Goal: Transaction & Acquisition: Purchase product/service

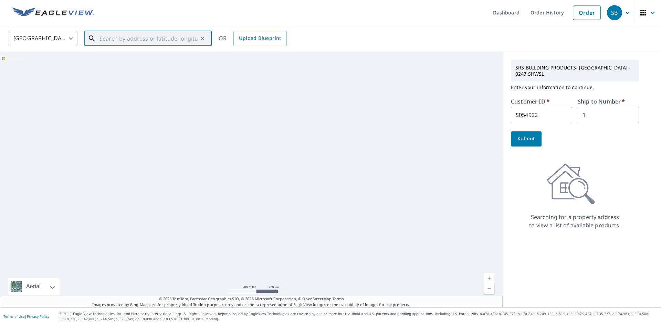
click at [147, 38] on input "text" at bounding box center [148, 38] width 98 height 19
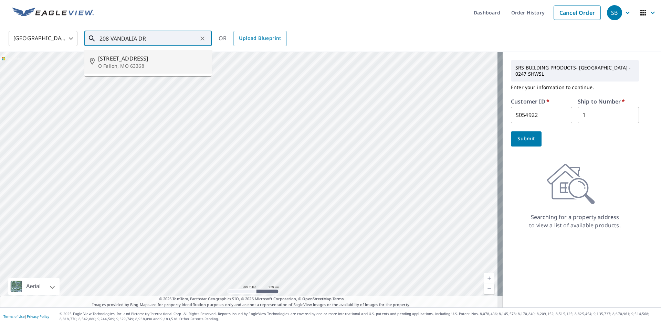
click at [146, 61] on span "208 Vandalia Dr" at bounding box center [152, 58] width 108 height 8
type input "208 Vandalia Dr O Fallon, MO 63368"
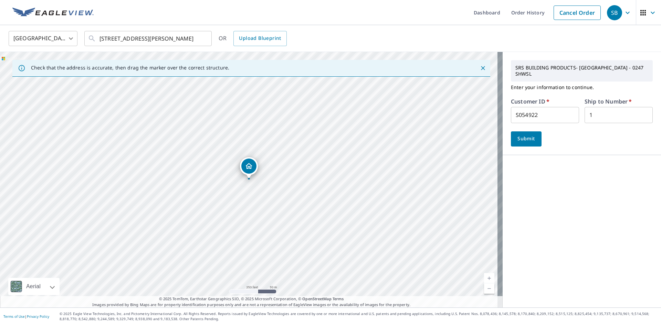
click at [541, 108] on input "S054922" at bounding box center [545, 115] width 68 height 16
drag, startPoint x: 541, startPoint y: 108, endPoint x: 520, endPoint y: 110, distance: 21.1
click at [520, 110] on input "S054922" at bounding box center [545, 115] width 68 height 16
type input "S055520"
click at [523, 135] on span "Submit" at bounding box center [526, 139] width 20 height 9
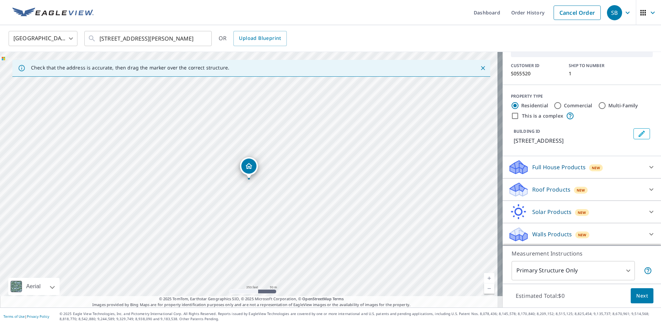
click at [599, 191] on div "Roof Products New" at bounding box center [575, 190] width 135 height 16
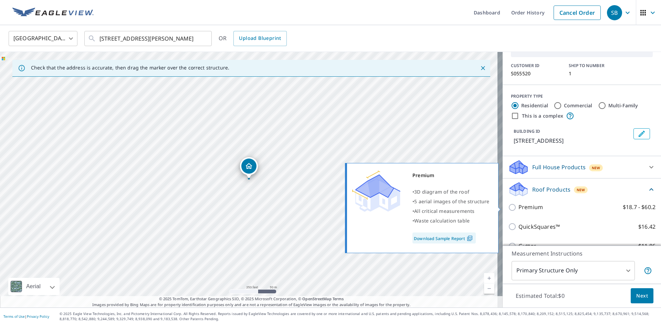
click at [527, 205] on p "Premium" at bounding box center [530, 207] width 24 height 9
click at [518, 205] on input "Premium $18.7 - $60.2" at bounding box center [513, 207] width 10 height 8
checkbox input "true"
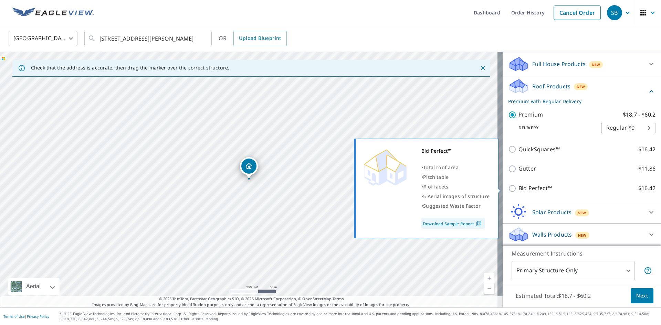
scroll to position [148, 0]
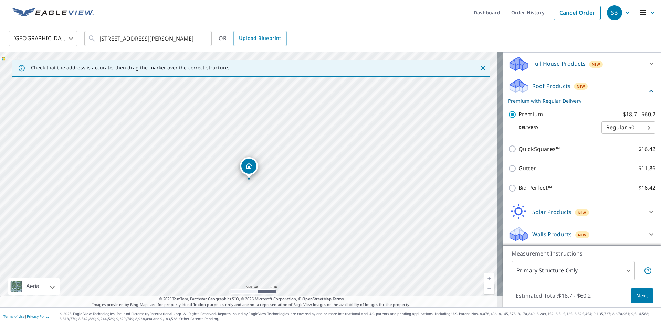
click at [558, 234] on p "Walls Products" at bounding box center [552, 234] width 40 height 8
click at [636, 292] on span "Next" at bounding box center [642, 296] width 12 height 9
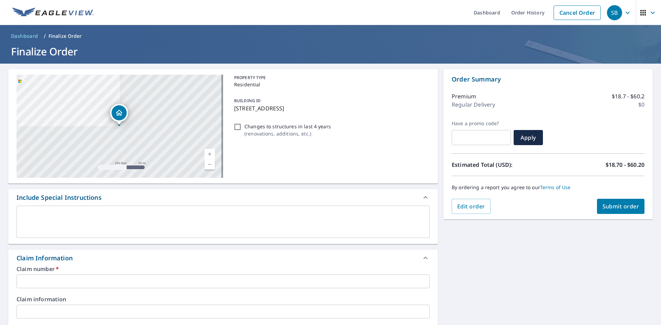
drag, startPoint x: 232, startPoint y: 110, endPoint x: 329, endPoint y: 109, distance: 97.0
click at [329, 109] on p "208 Vandalia Dr, O Fallon, MO, 63368" at bounding box center [330, 108] width 193 height 8
checkbox input "true"
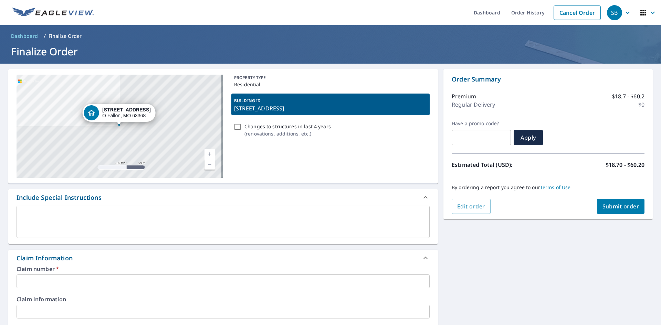
copy p "208 Vandalia Dr, O Fallon, MO, 63368"
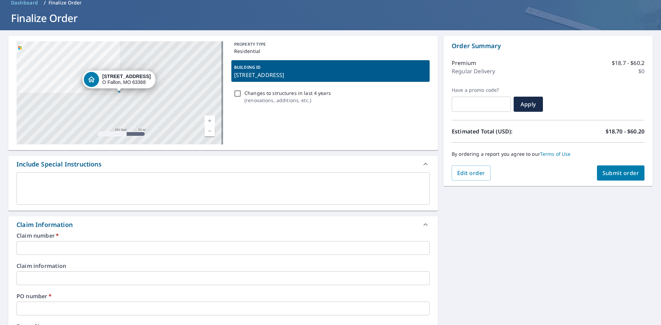
scroll to position [103, 0]
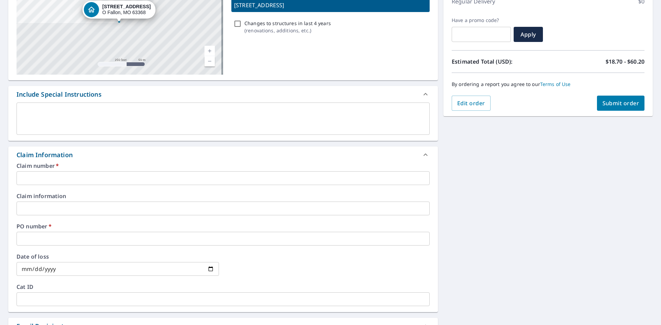
click at [48, 177] on input "text" at bounding box center [223, 178] width 413 height 14
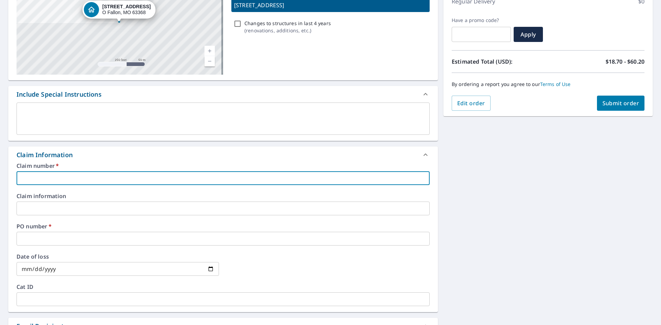
paste input "208 Vandalia Dr, O Fallon, MO, 63368"
type input "208 Vandalia Dr, O Fallon, MO, 63368"
checkbox input "true"
type input "208 Vandalia Dr, O Fallon, MO, 63368"
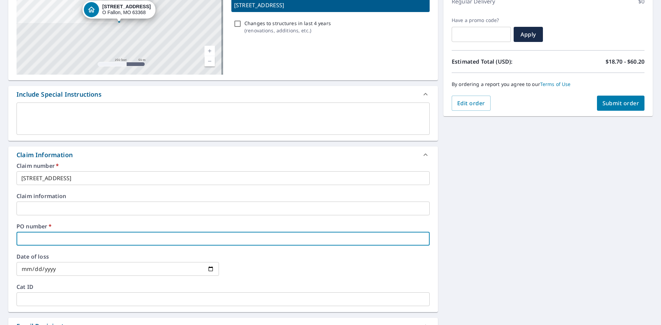
click at [39, 237] on input "text" at bounding box center [223, 239] width 413 height 14
paste input "208 Vandalia Dr, O Fallon, MO, 63368"
type input "208 Vandalia Dr, O Fallon, MO, 63368"
checkbox input "true"
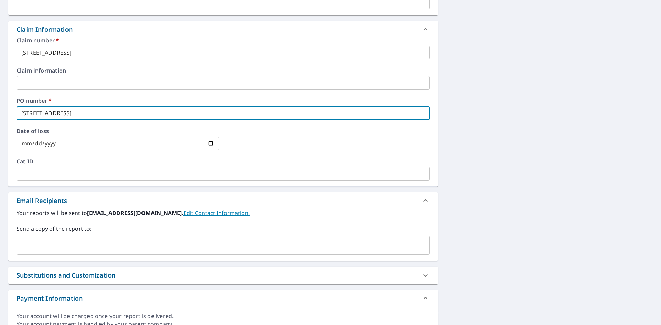
scroll to position [241, 0]
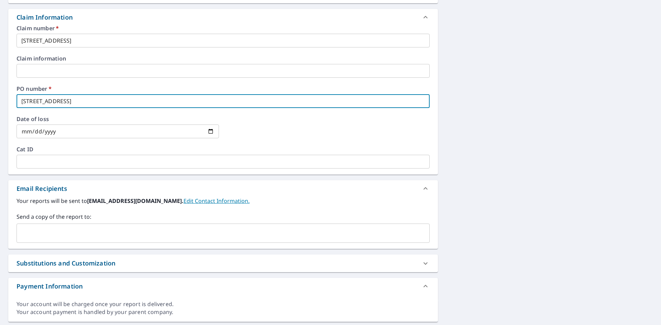
type input "208 Vandalia Dr, O Fallon, MO, 63368"
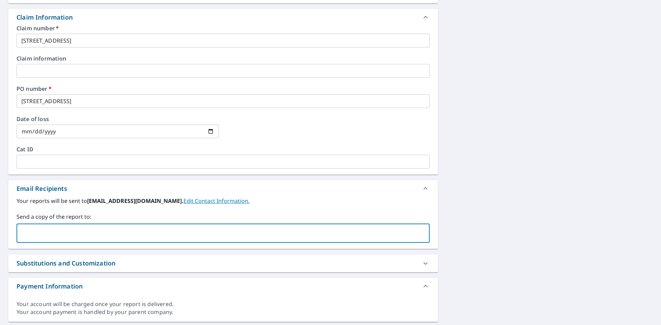
click at [55, 239] on input "text" at bounding box center [218, 233] width 396 height 13
type input "pat@roofingworldllc.com"
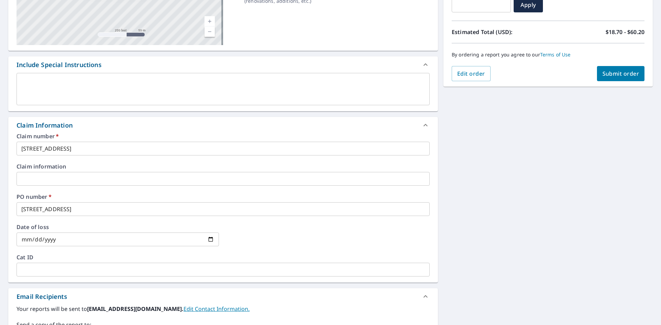
scroll to position [34, 0]
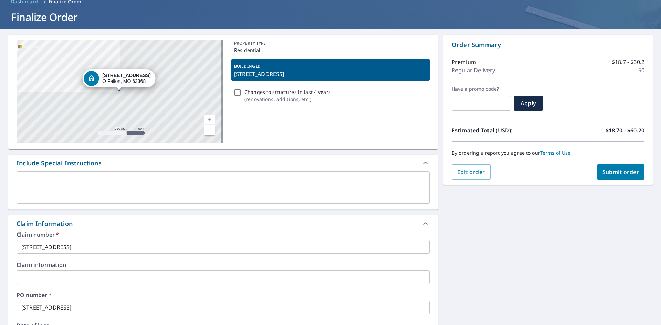
click at [619, 172] on span "Submit order" at bounding box center [620, 172] width 37 height 8
checkbox input "true"
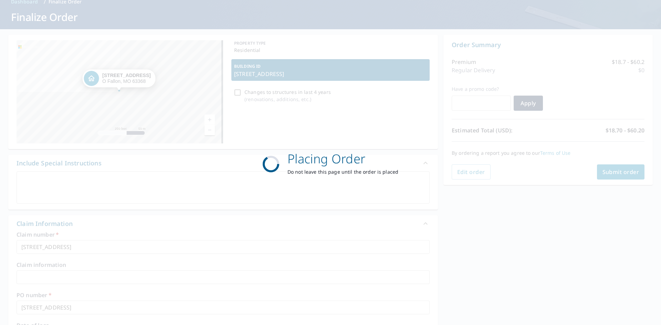
scroll to position [0, 0]
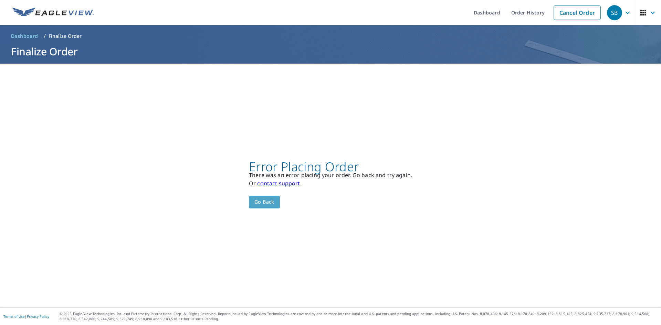
click at [268, 200] on span "Go back" at bounding box center [264, 202] width 20 height 9
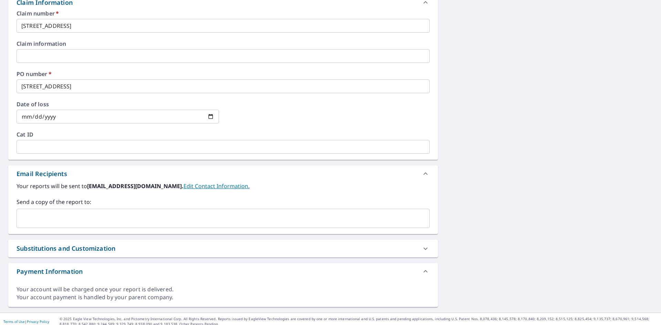
scroll to position [261, 0]
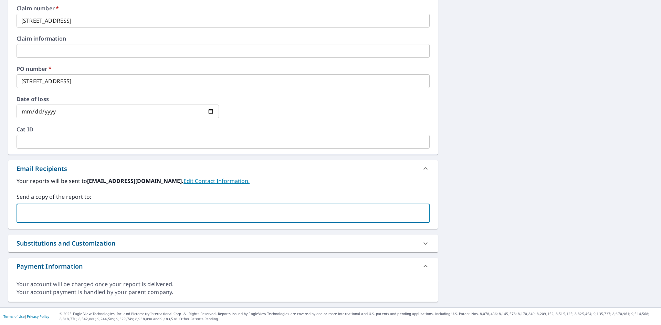
click at [153, 207] on input "text" at bounding box center [218, 213] width 396 height 13
type input "pat@roofingworldllc.com"
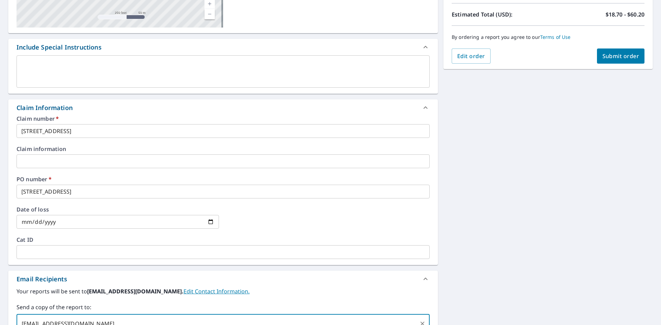
scroll to position [54, 0]
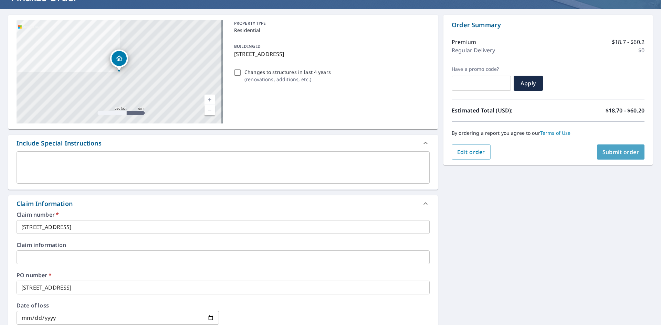
click at [621, 150] on span "Submit order" at bounding box center [620, 152] width 37 height 8
checkbox input "true"
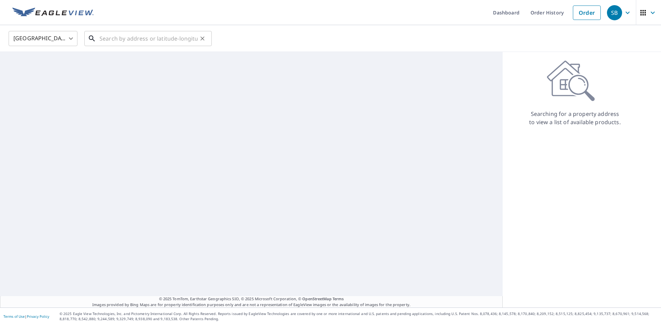
click at [157, 34] on input "text" at bounding box center [148, 38] width 98 height 19
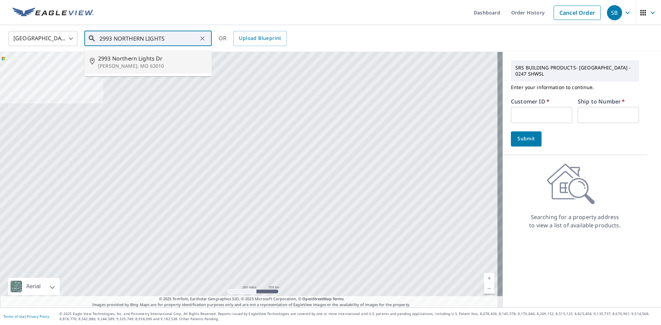
click at [140, 66] on p "[PERSON_NAME], MO 63010" at bounding box center [152, 66] width 108 height 7
type input "[STREET_ADDRESS][PERSON_NAME]"
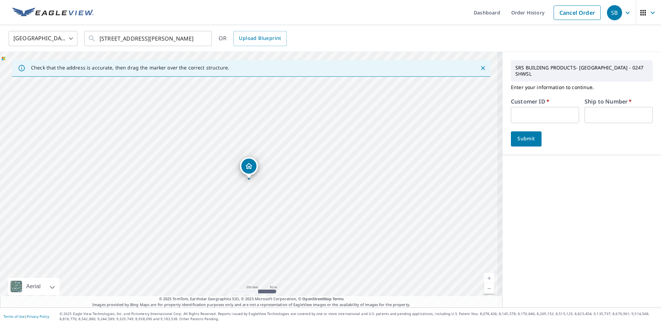
click at [554, 109] on input "text" at bounding box center [545, 115] width 68 height 16
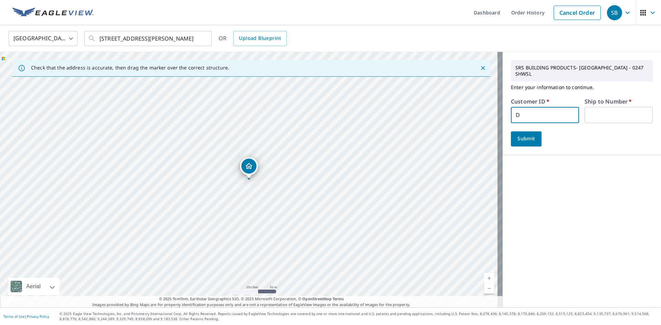
type input "D"
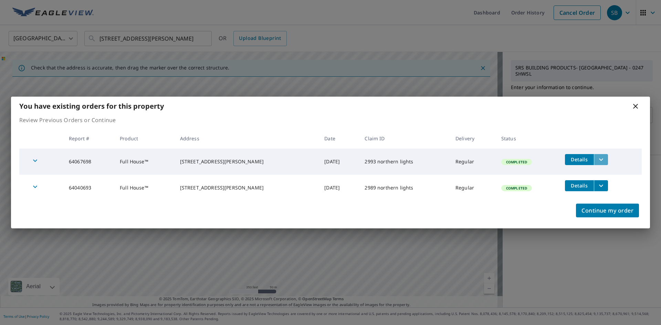
click at [600, 161] on icon "filesDropdownBtn-64067698" at bounding box center [601, 160] width 8 height 8
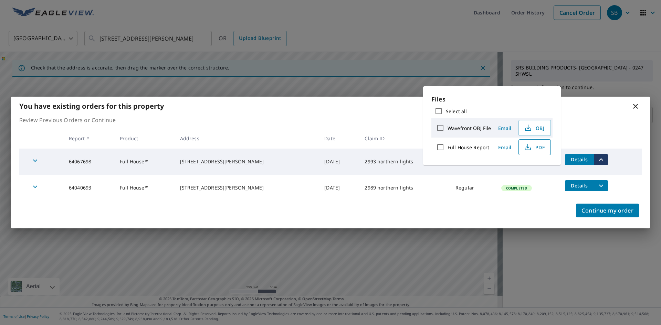
click at [541, 150] on span "PDF" at bounding box center [534, 147] width 22 height 8
click at [635, 106] on icon at bounding box center [635, 106] width 5 height 5
